Goal: Navigation & Orientation: Find specific page/section

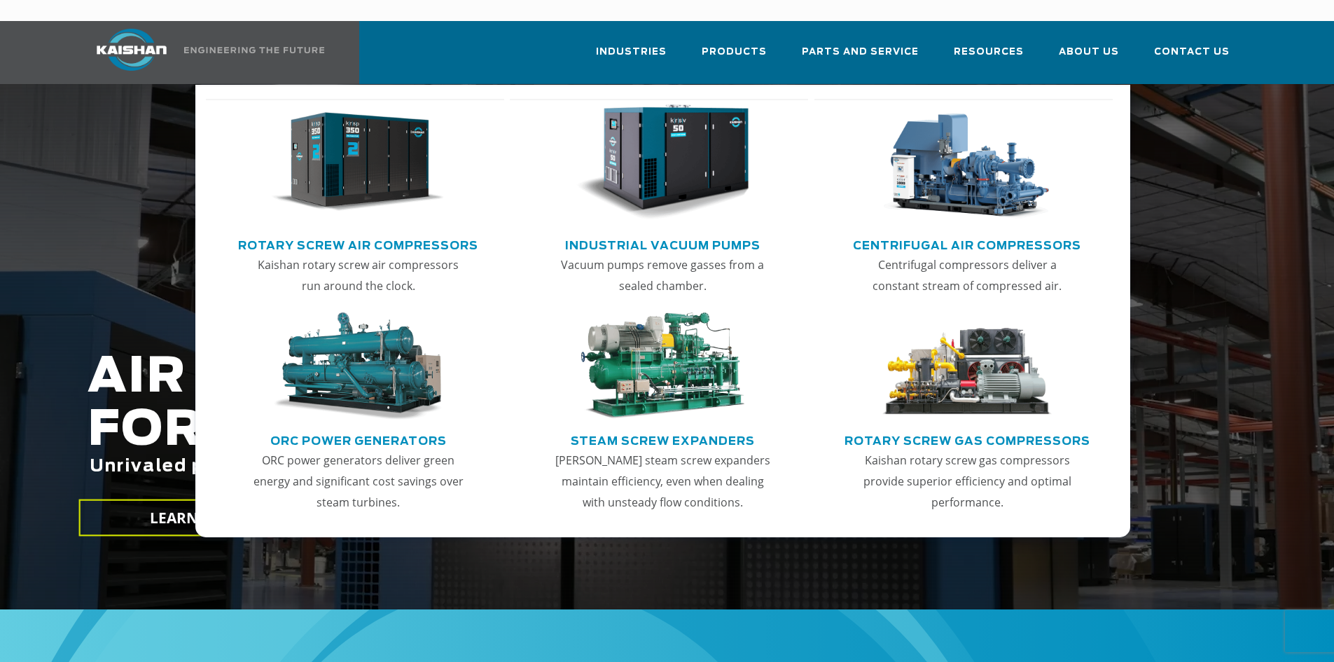
click at [368, 166] on img "Main menu" at bounding box center [358, 162] width 172 height 116
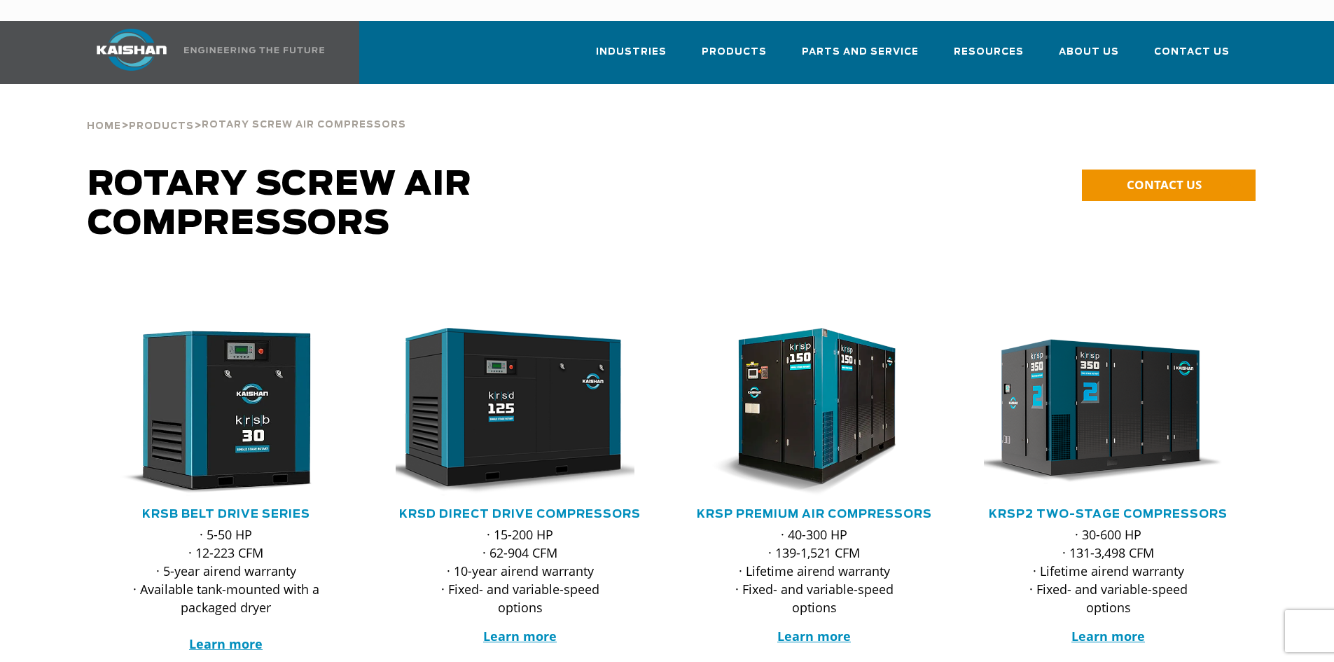
click at [164, 115] on span "Products" at bounding box center [161, 126] width 65 height 22
click at [163, 122] on span "Products" at bounding box center [161, 126] width 65 height 9
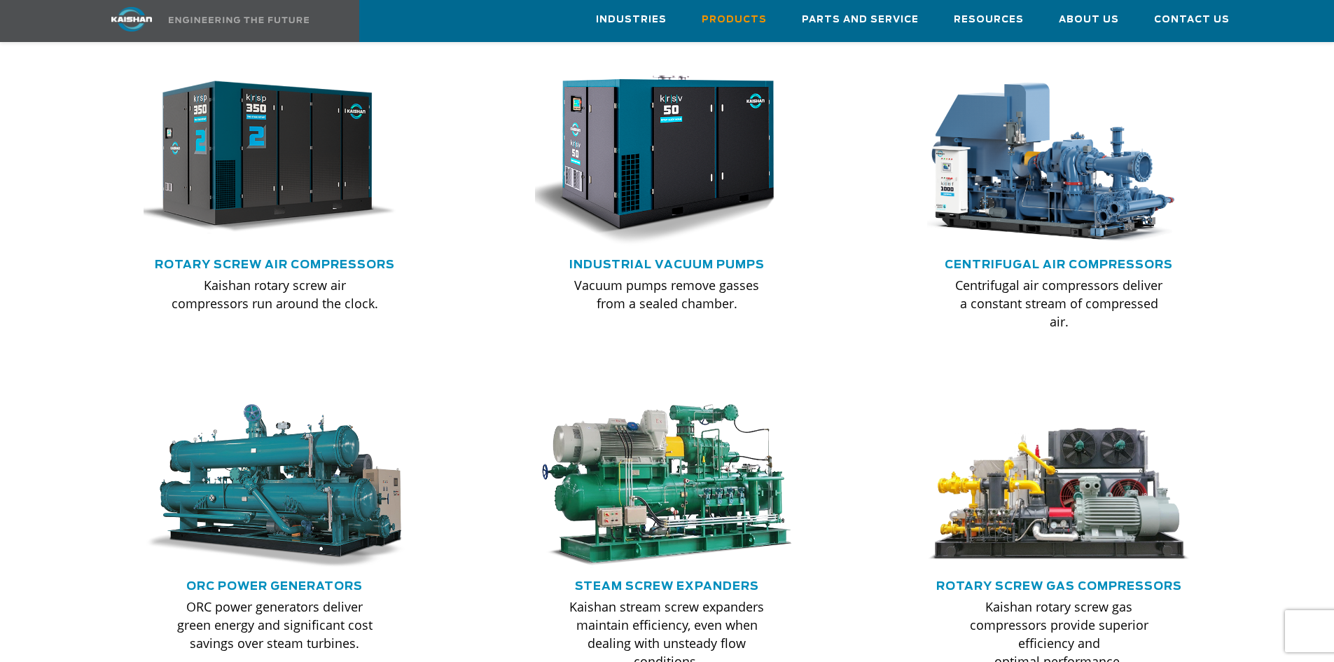
scroll to position [841, 0]
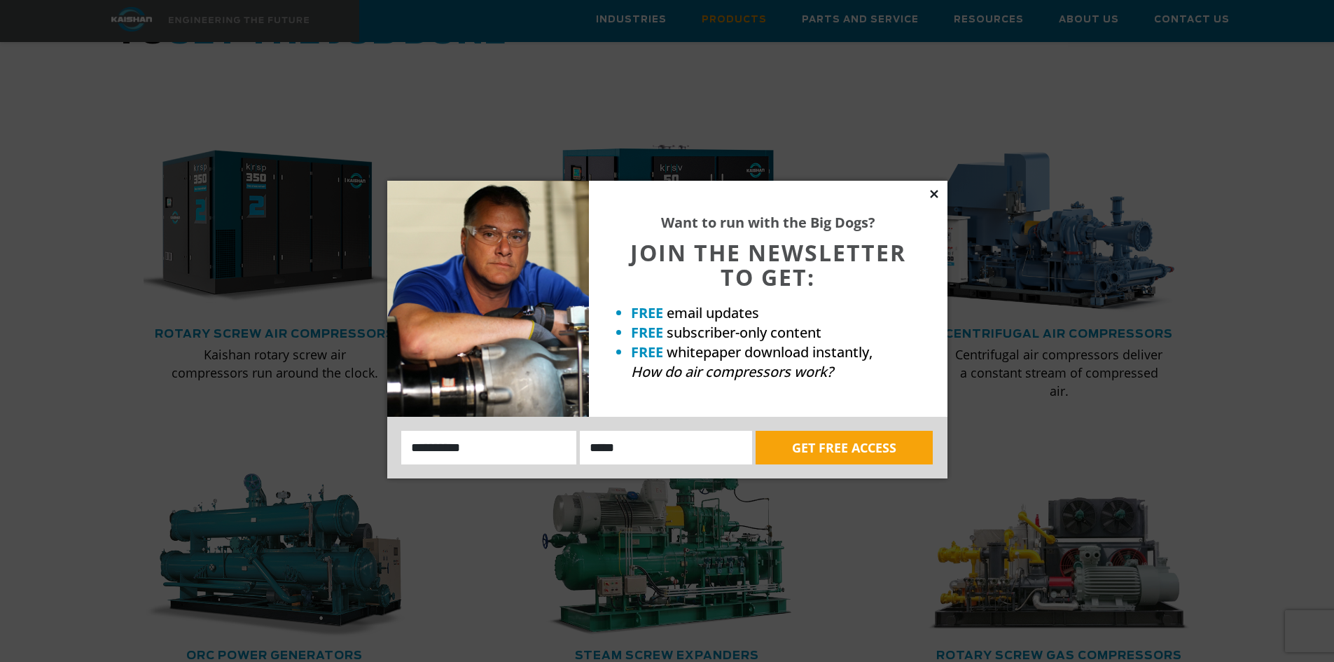
click at [936, 192] on icon at bounding box center [934, 194] width 8 height 8
